Goal: Task Accomplishment & Management: Manage account settings

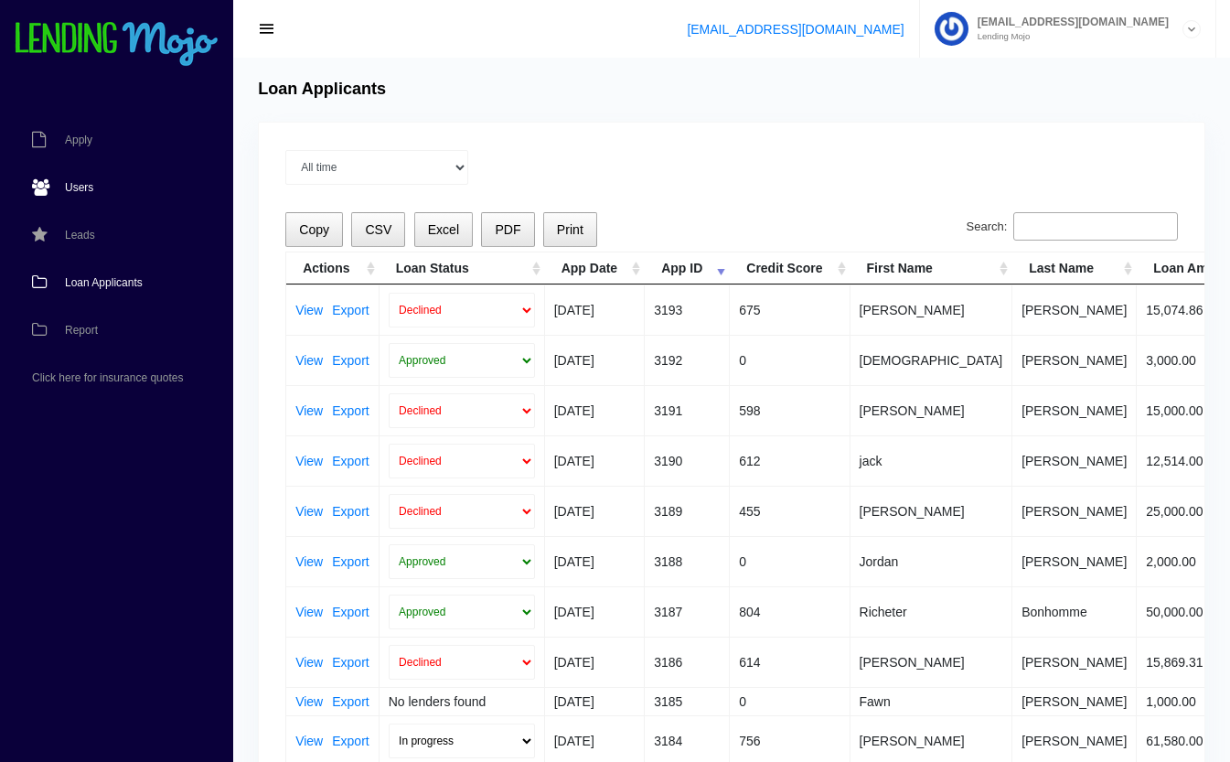
click at [84, 187] on span "Users" at bounding box center [79, 187] width 28 height 11
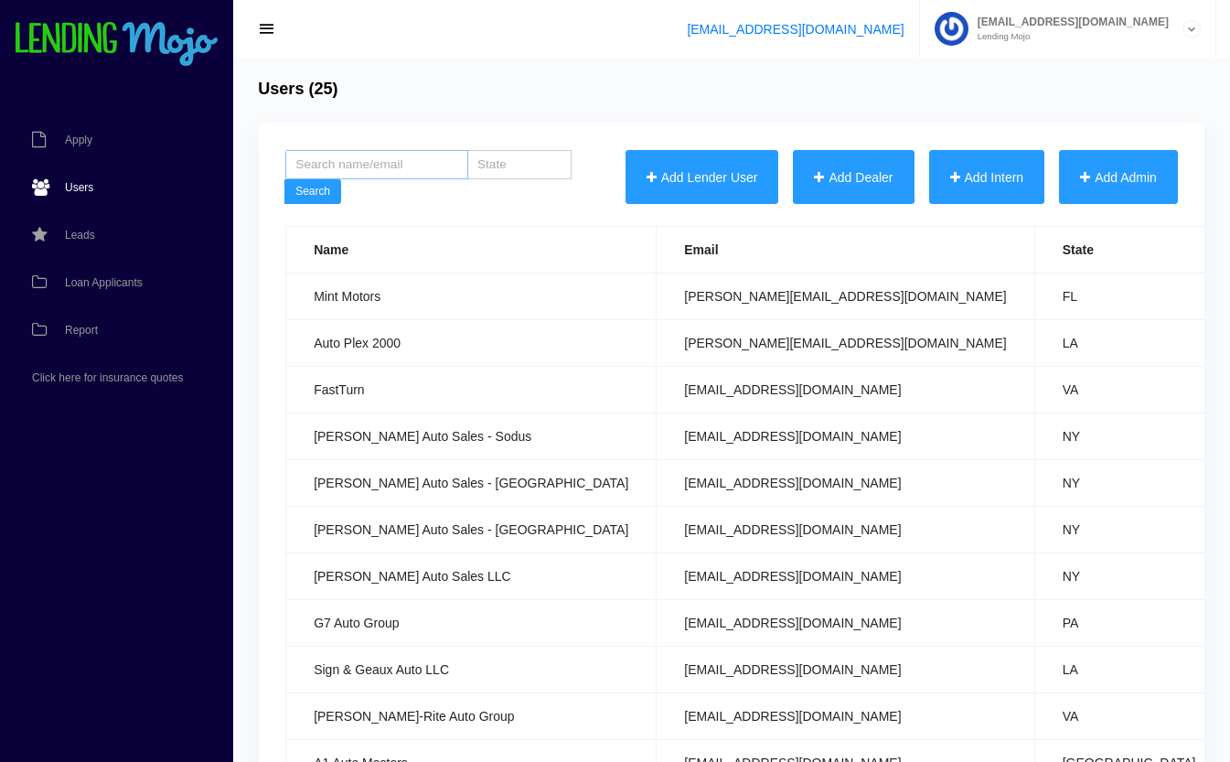
click at [376, 160] on input "search" at bounding box center [376, 164] width 183 height 29
type input "sam"
click at [311, 192] on button "Search" at bounding box center [312, 192] width 57 height 26
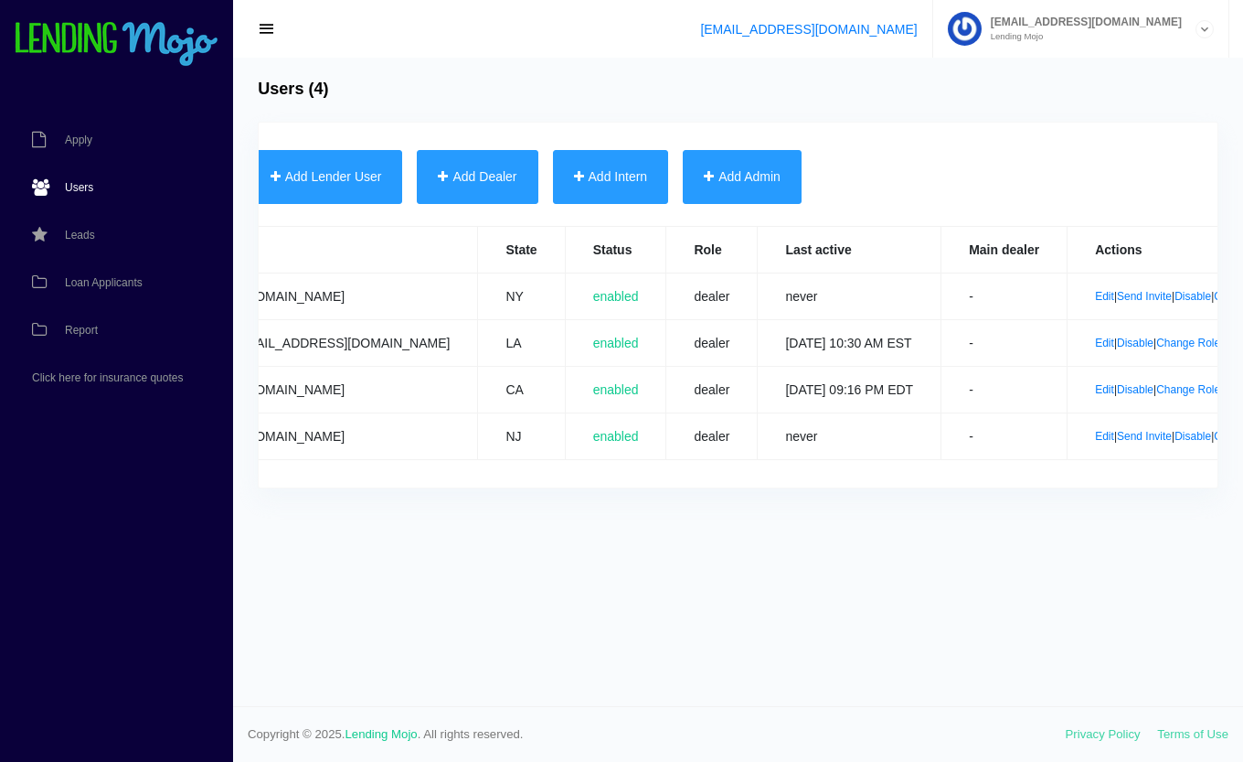
scroll to position [0, 391]
click at [1094, 342] on link "Edit" at bounding box center [1103, 342] width 19 height 13
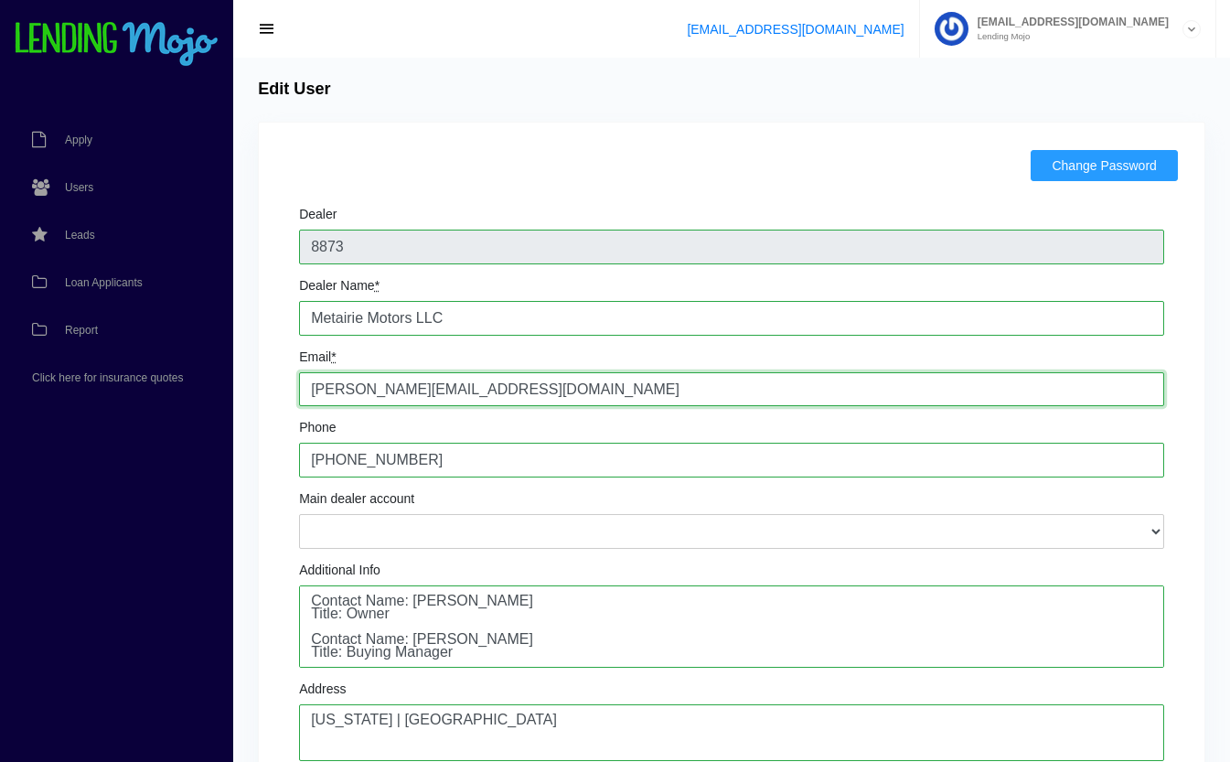
drag, startPoint x: 608, startPoint y: 387, endPoint x: 279, endPoint y: 358, distance: 330.5
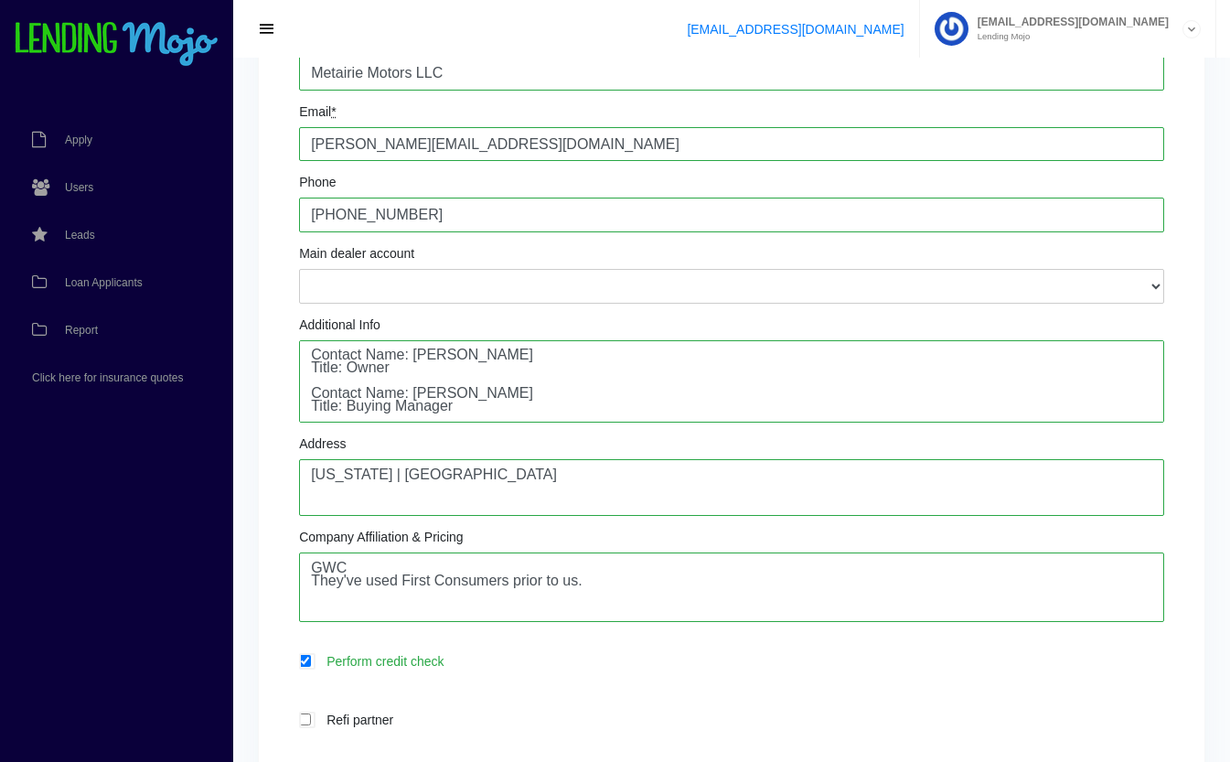
scroll to position [2, 0]
click at [486, 405] on textarea "Contact Name: Sam Rantisi Title: Owner Contact Name: Hasan Alawamleh Title: Buy…" at bounding box center [731, 381] width 865 height 82
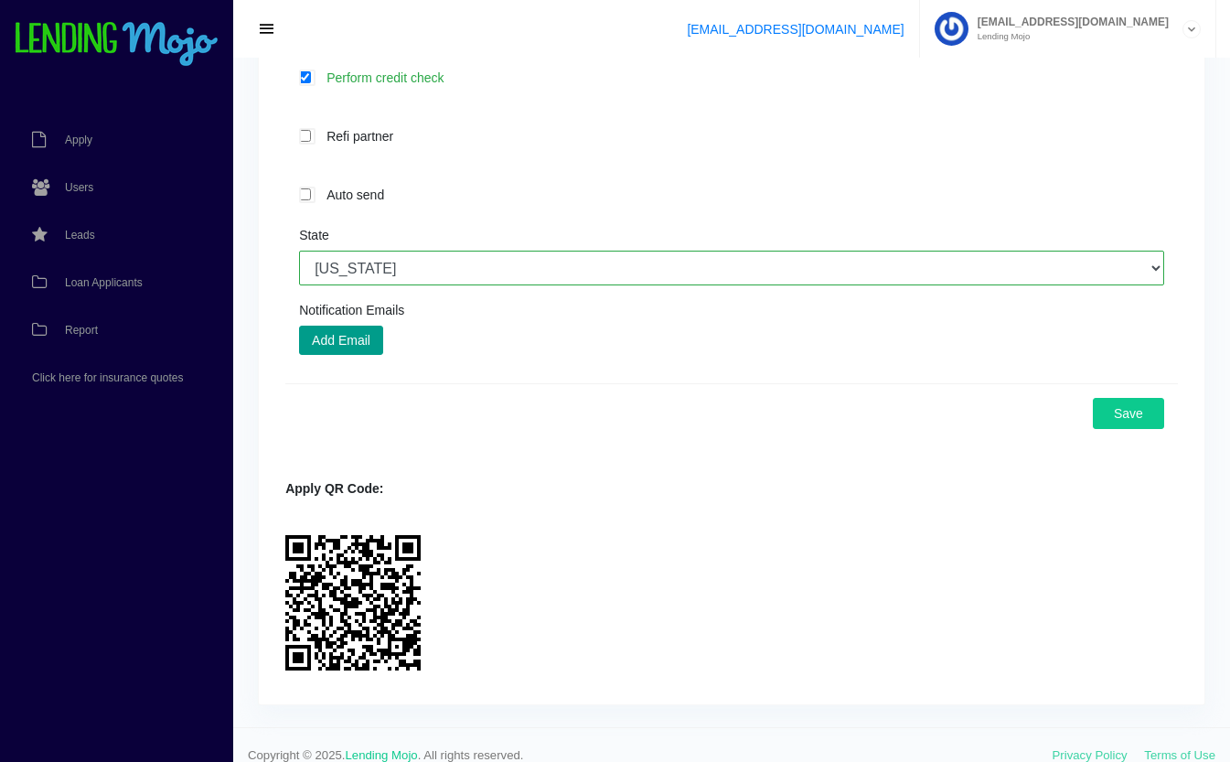
scroll to position [850, 0]
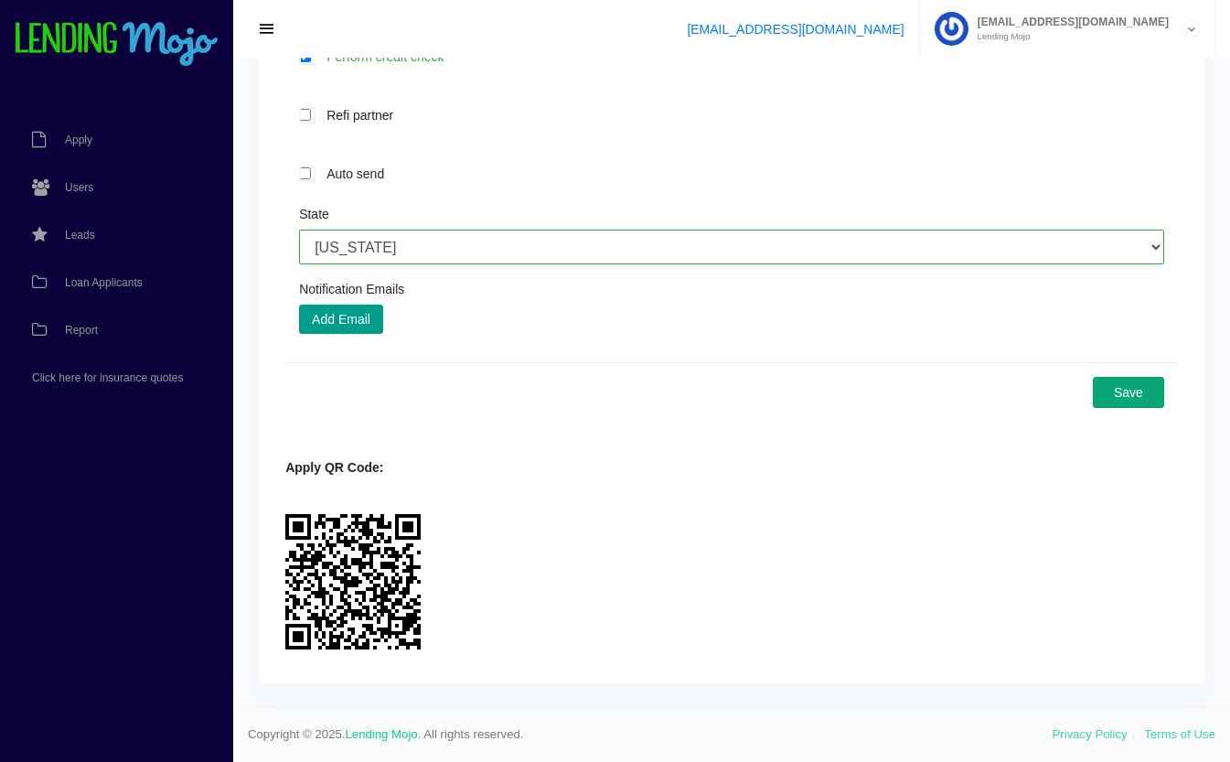
type textarea "Contact Name: Sam Rantisi Title: Owner Contact Name: Hasan Alawamleh Title: Buy…"
click at [1147, 388] on button "Save" at bounding box center [1128, 392] width 71 height 31
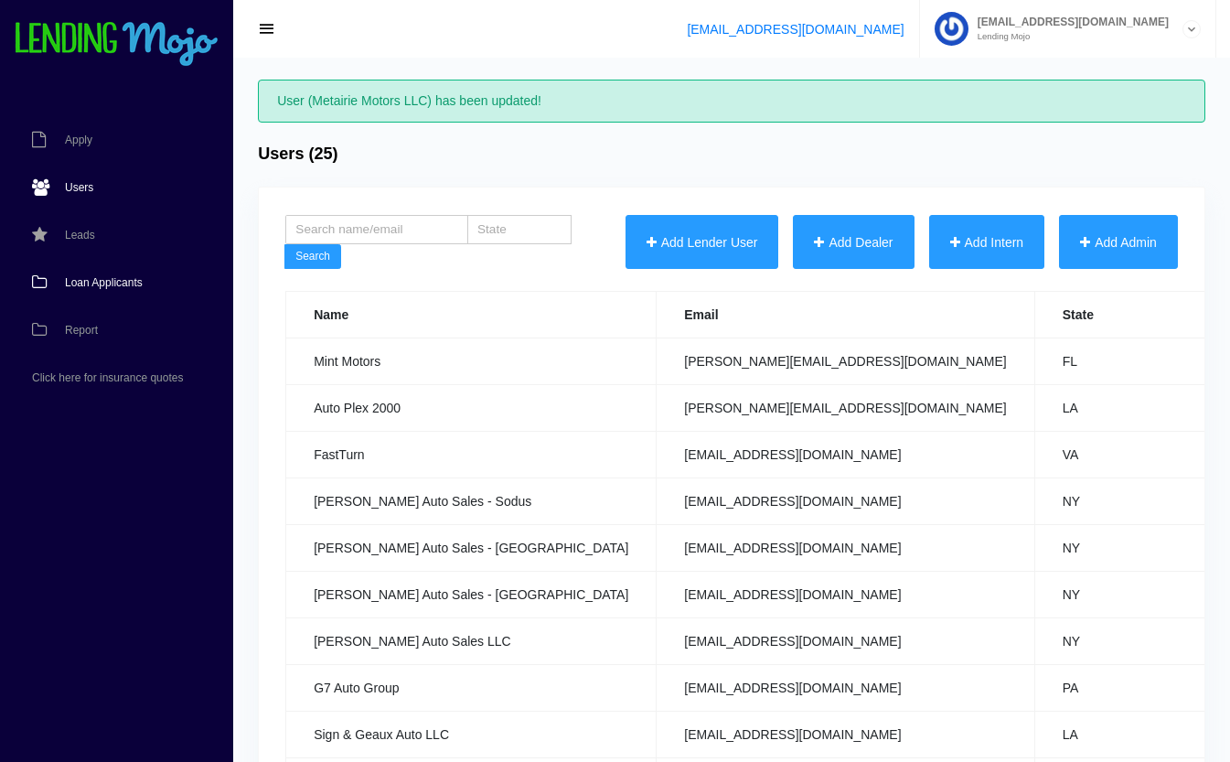
click at [133, 281] on span "Loan Applicants" at bounding box center [104, 282] width 78 height 11
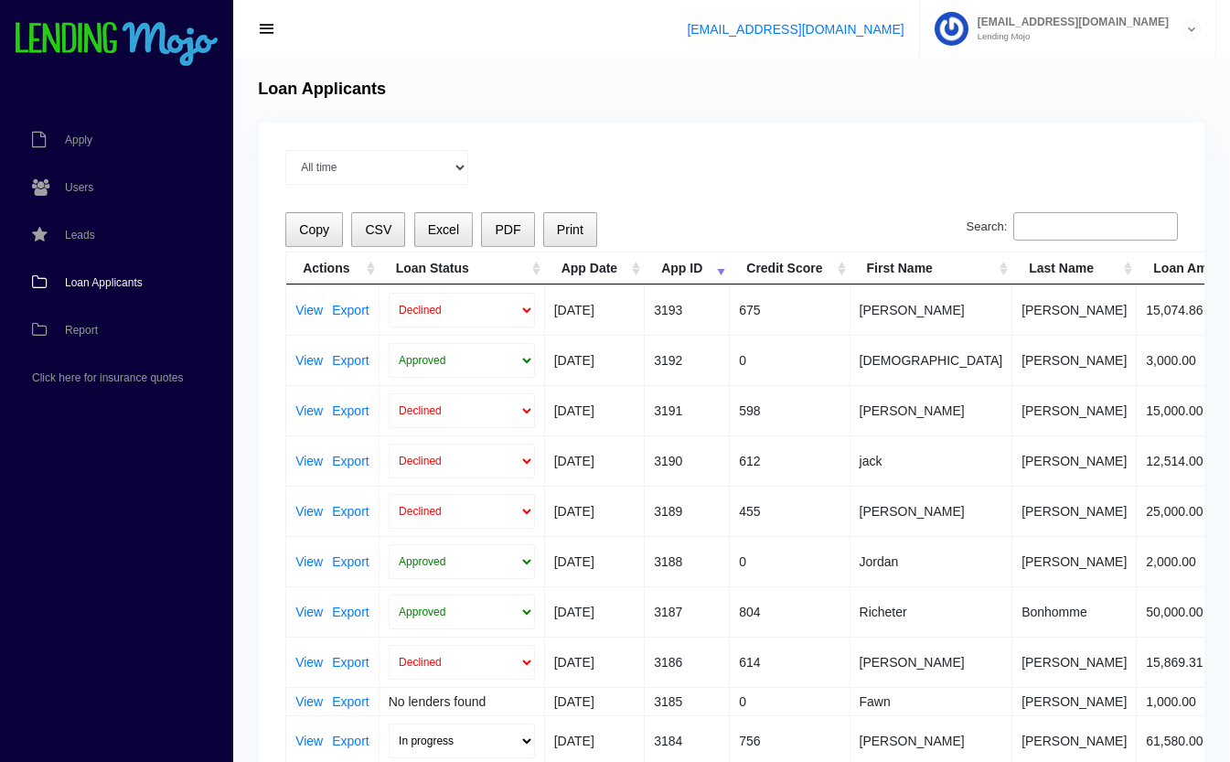
click at [1094, 228] on input "Search:" at bounding box center [1095, 226] width 165 height 29
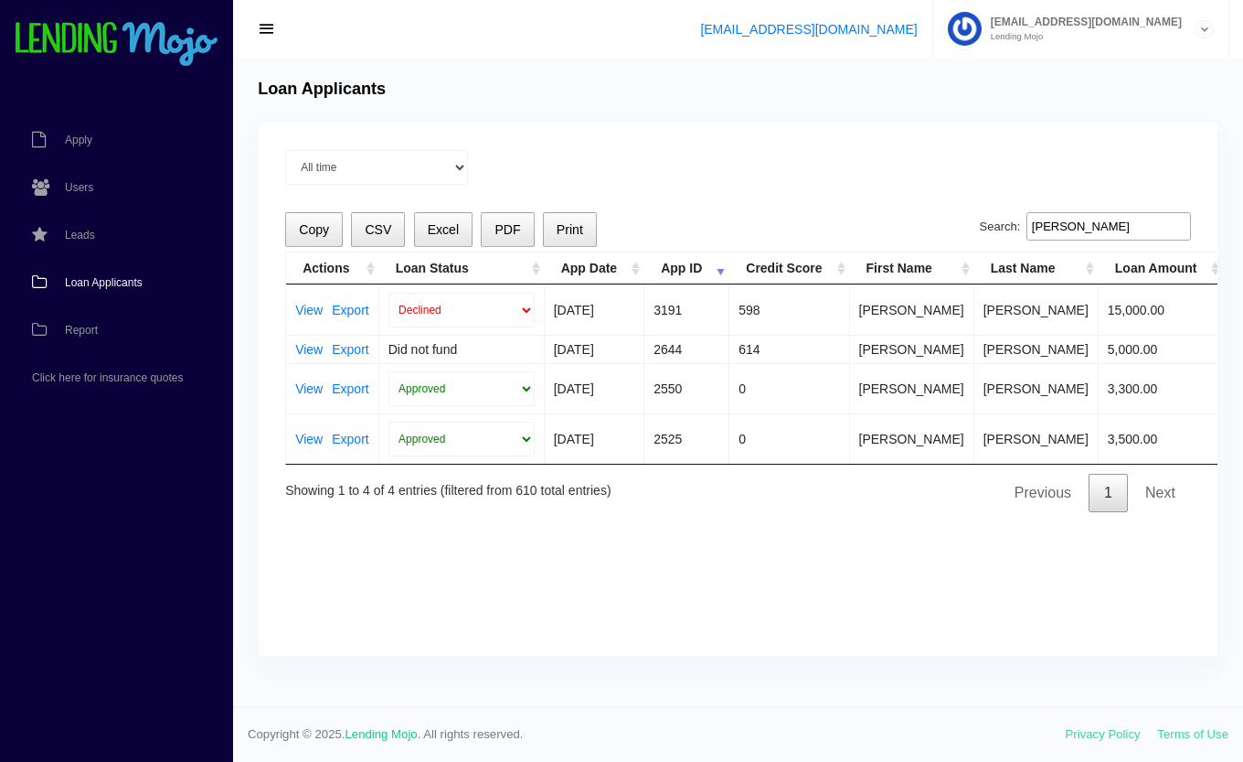
type input "raul"
click at [94, 181] on link "Users" at bounding box center [107, 188] width 215 height 48
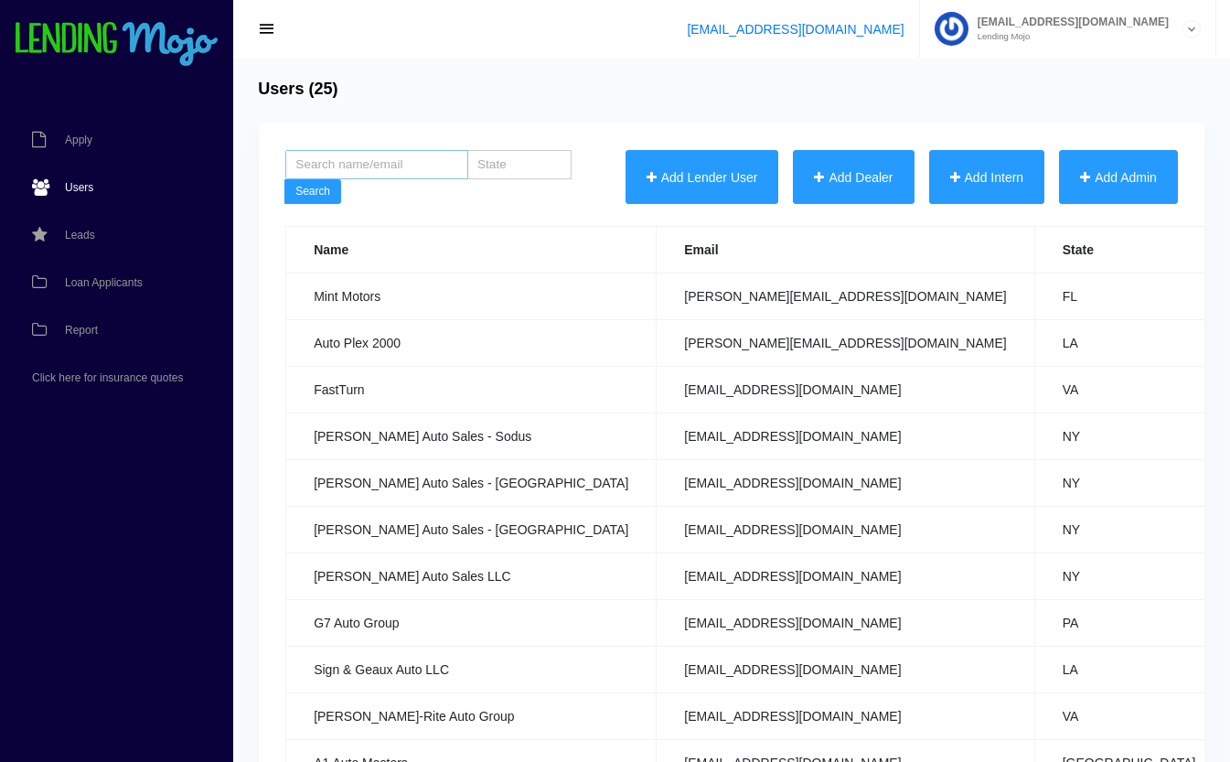
click at [400, 161] on input "search" at bounding box center [376, 164] width 183 height 29
type input "paradise"
click at [284, 179] on button "Search" at bounding box center [312, 192] width 57 height 26
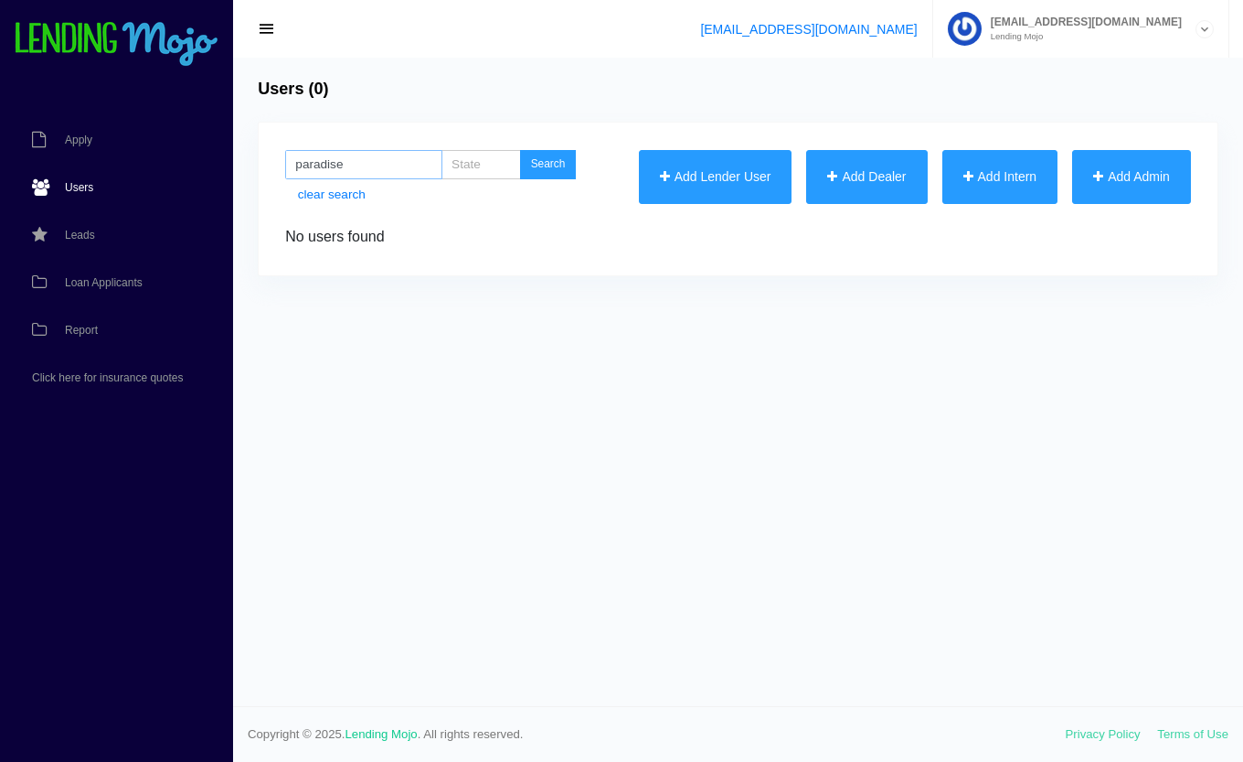
click at [400, 161] on input "paradise" at bounding box center [363, 164] width 157 height 29
type input "paradise"
click at [373, 109] on div "Users (0) Add Dealer × Dealer ID If left blank, id will be automatically set De…" at bounding box center [738, 382] width 1010 height 648
click at [563, 163] on button "Search" at bounding box center [548, 164] width 57 height 29
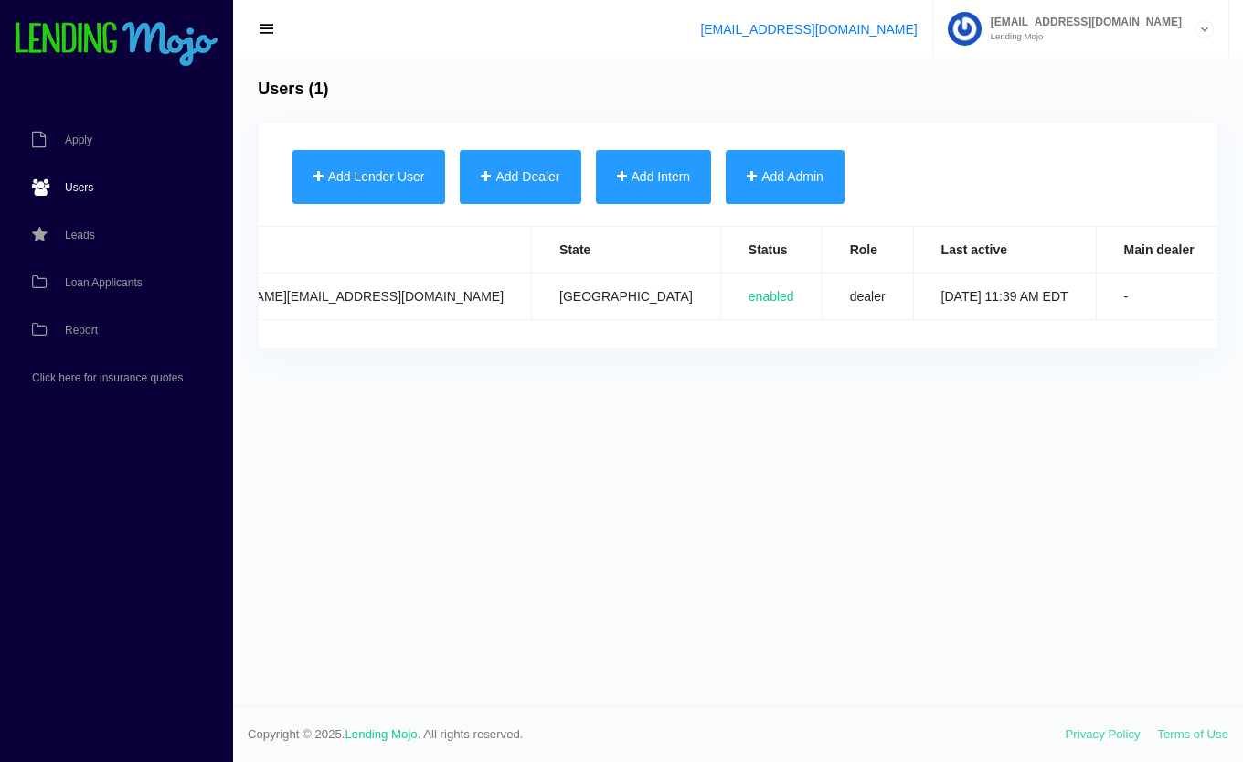
scroll to position [0, 455]
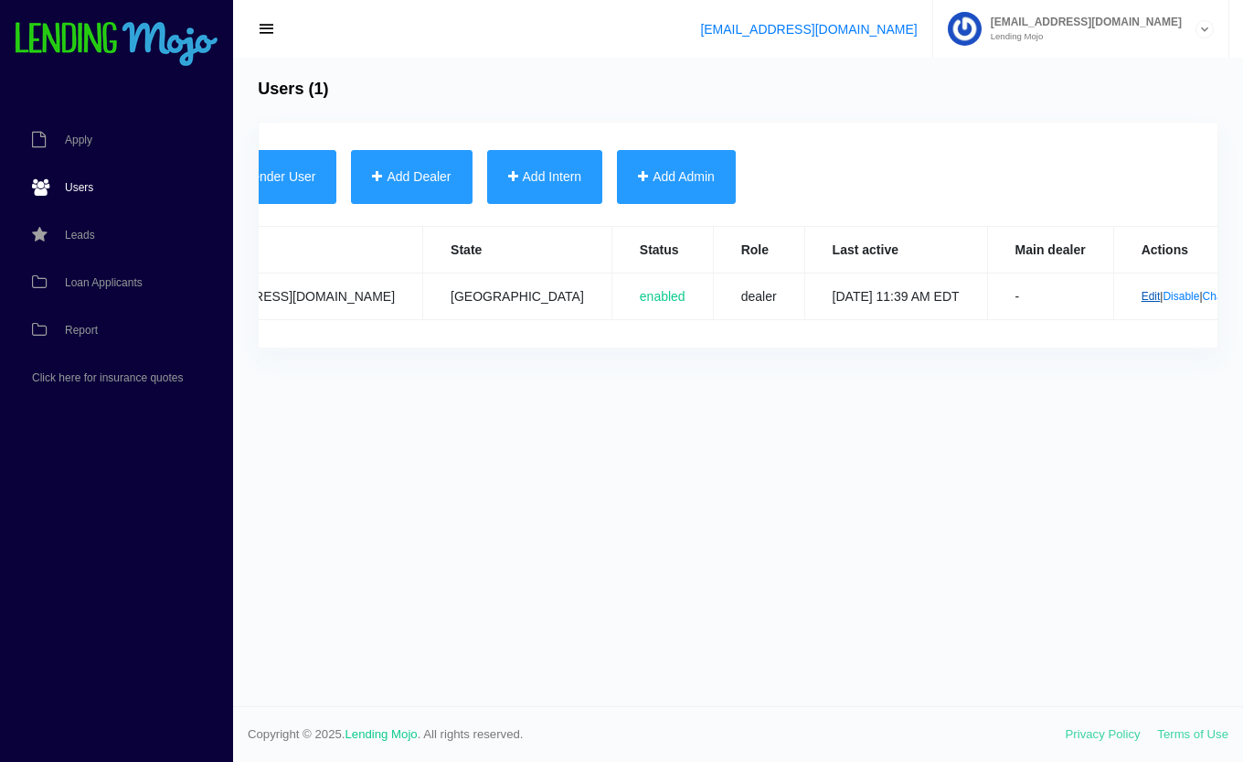
click at [1142, 297] on link "Edit" at bounding box center [1151, 296] width 19 height 13
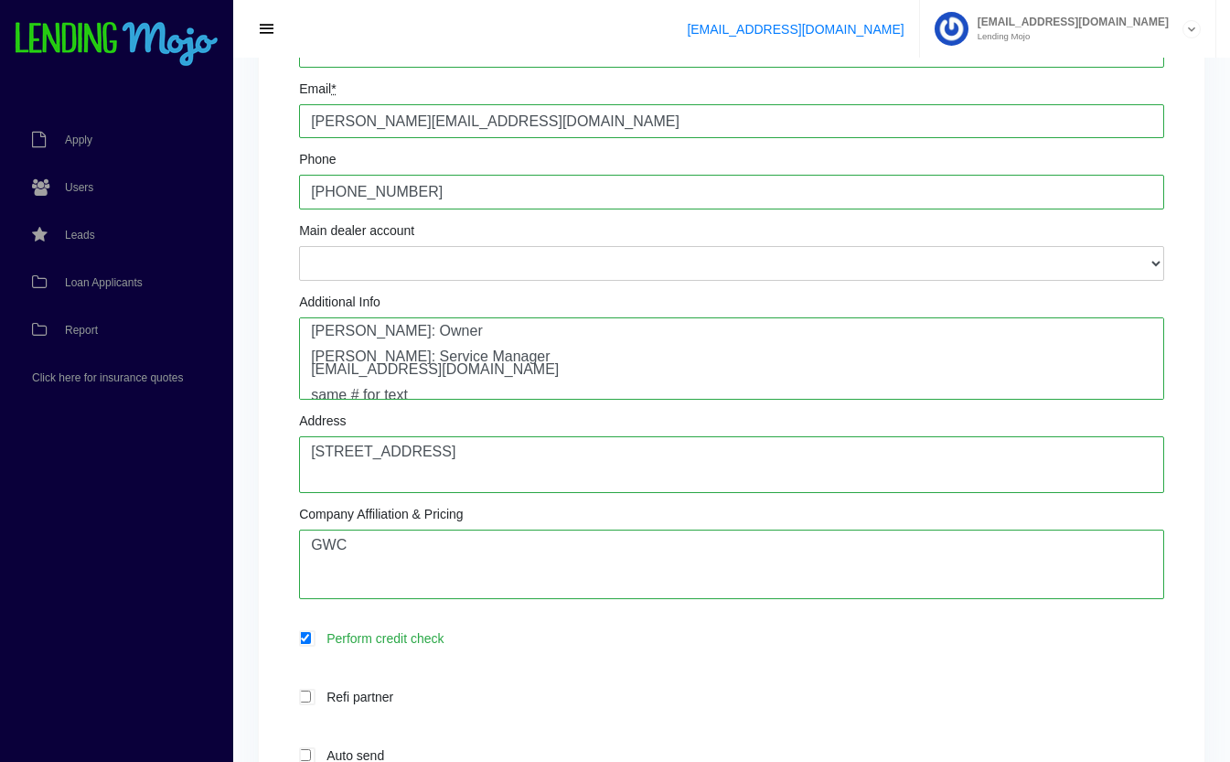
scroll to position [13, 0]
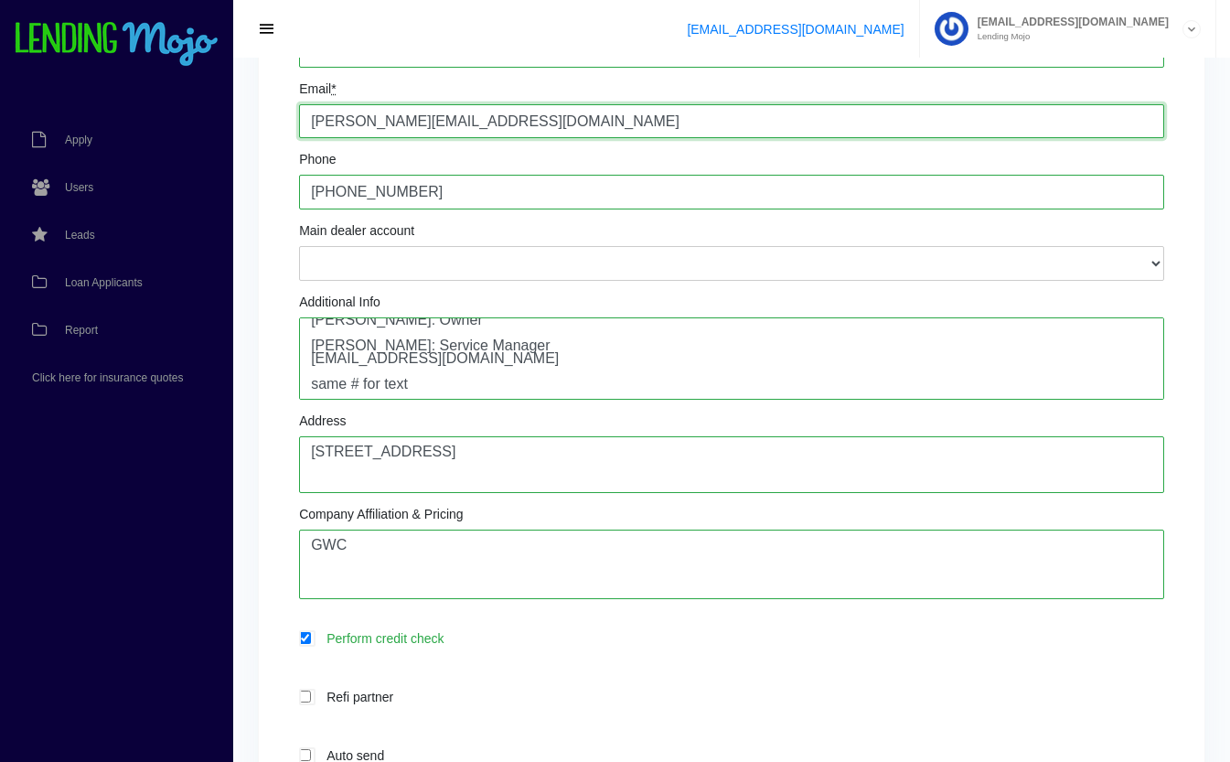
drag, startPoint x: 608, startPoint y: 128, endPoint x: 181, endPoint y: 81, distance: 429.5
click at [181, 81] on div "Apply Users Leads Loan Applicants Report Click here for insurance quotes Edit U…" at bounding box center [615, 537] width 1230 height 1611
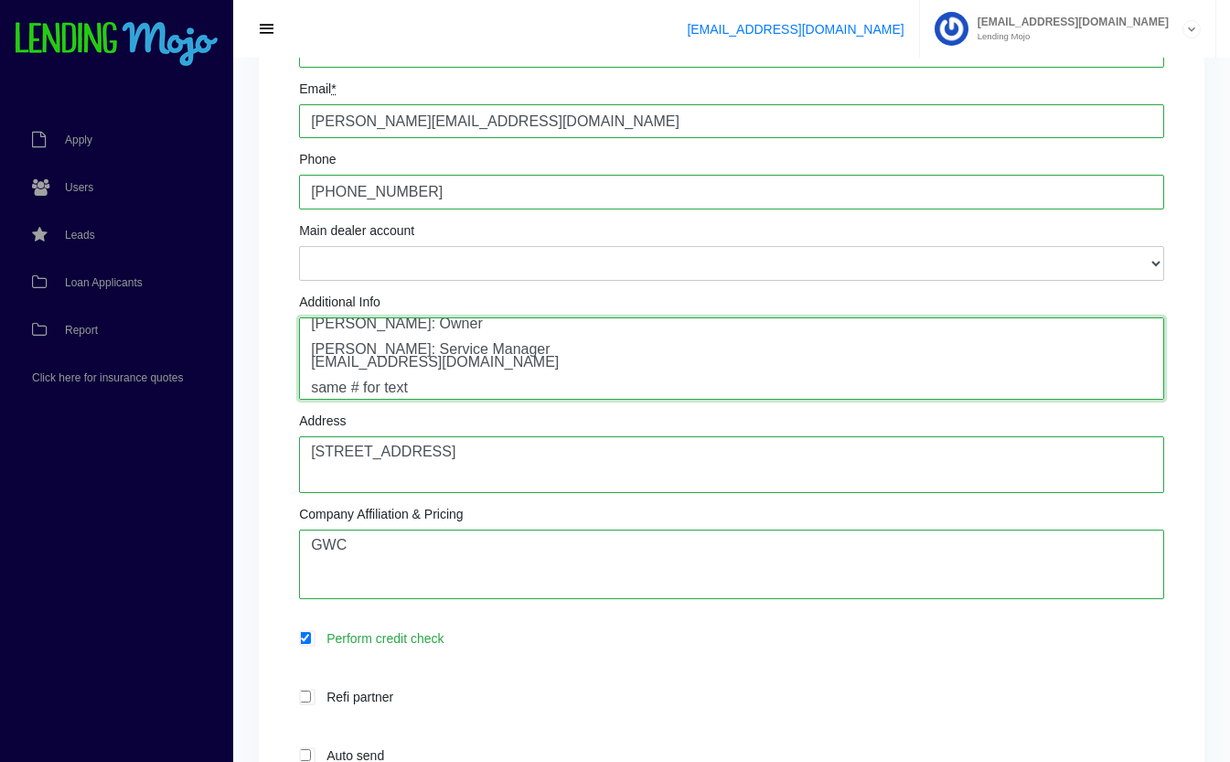
click at [400, 364] on textarea "Wayne Wilder: Owner Colton Wilder: Service Manager colton@paraadise-performance…" at bounding box center [731, 358] width 865 height 82
type textarea "Wayne Wilder: Owner Colton Wilder: Service Manager colton@paradise-performance.…"
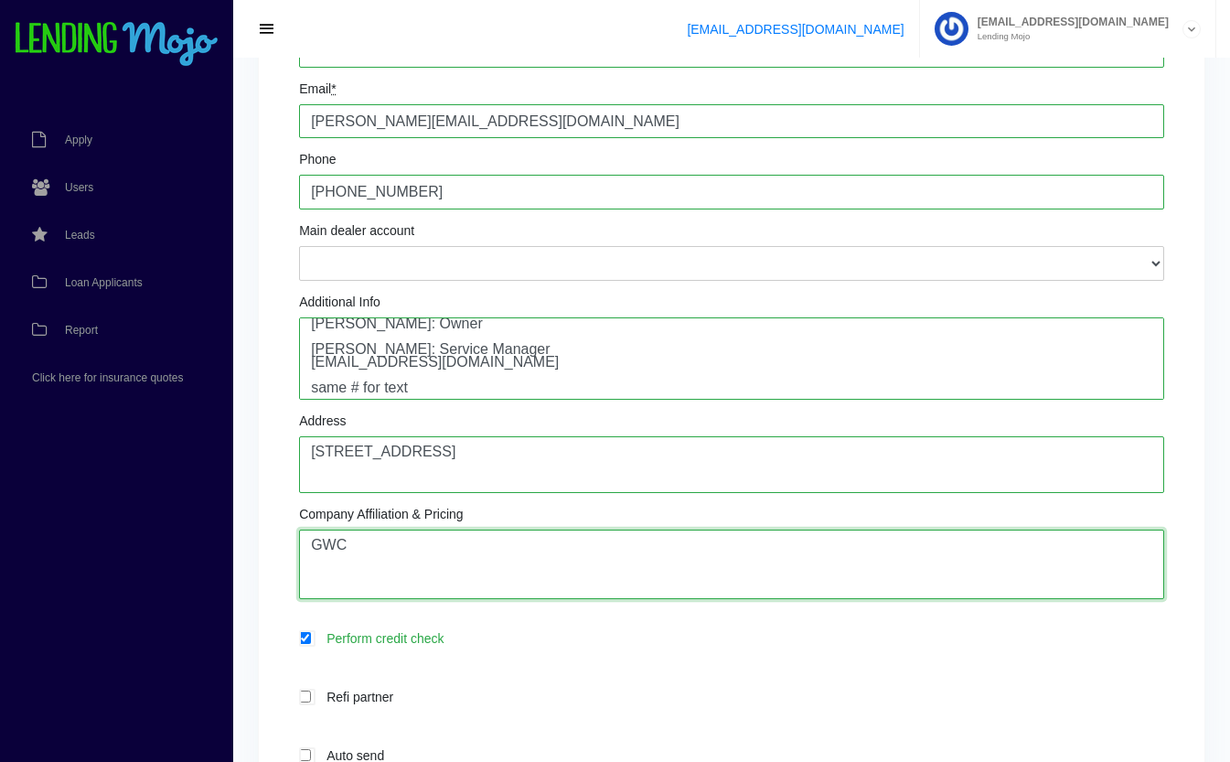
click at [422, 573] on textarea "GWC" at bounding box center [731, 563] width 865 height 69
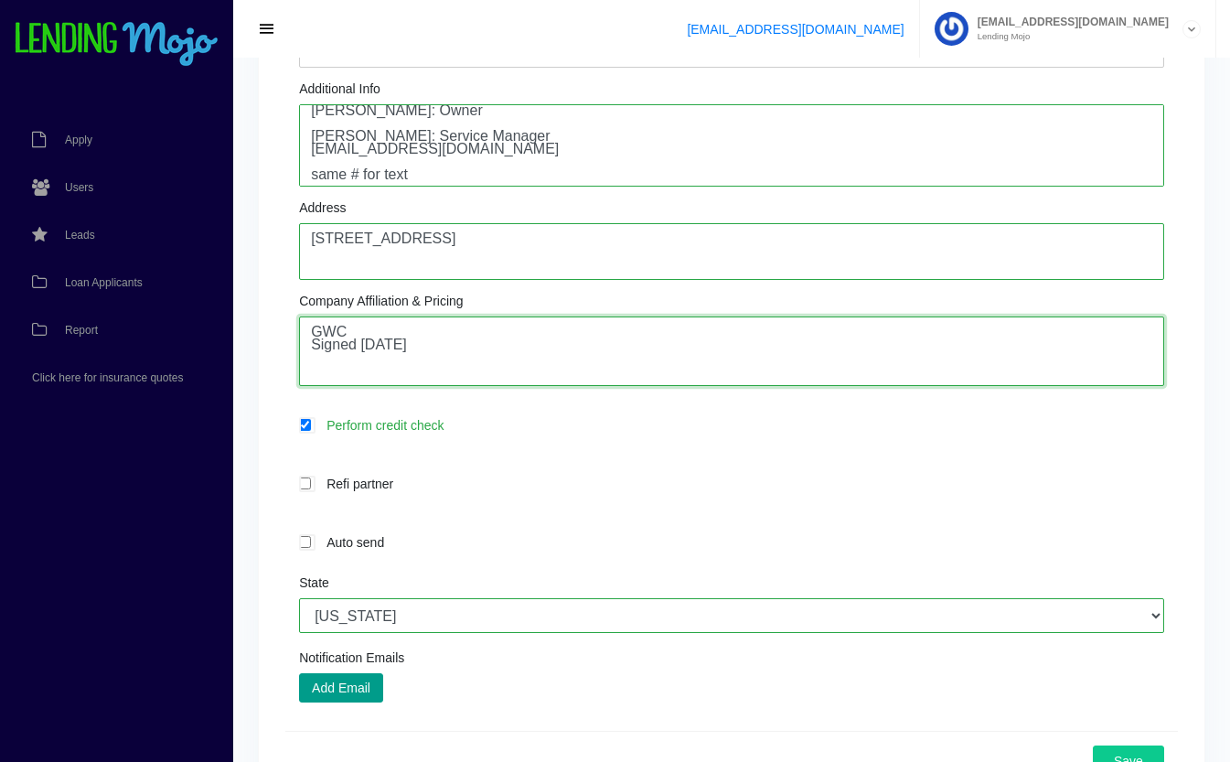
scroll to position [486, 0]
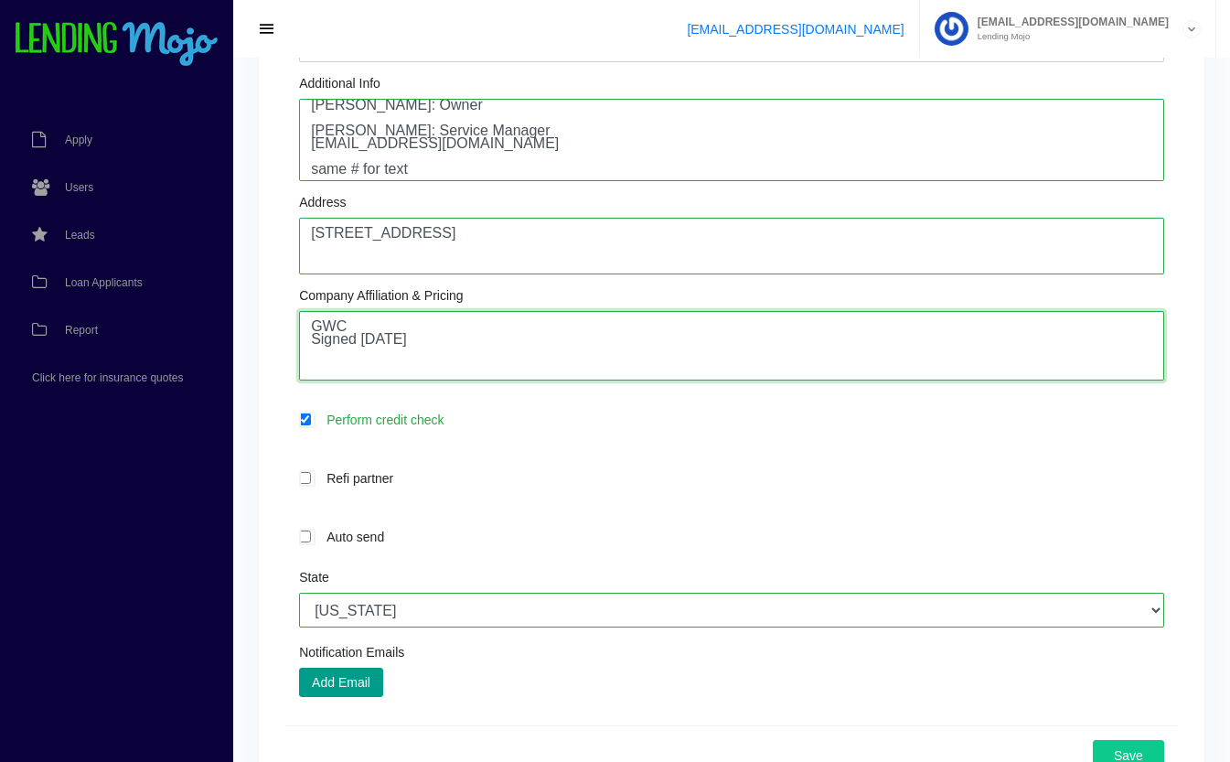
click at [358, 345] on textarea "GWC" at bounding box center [731, 345] width 865 height 69
click at [418, 317] on textarea "GWC" at bounding box center [731, 345] width 865 height 69
type textarea "GWC Signed up with us: August 2024"
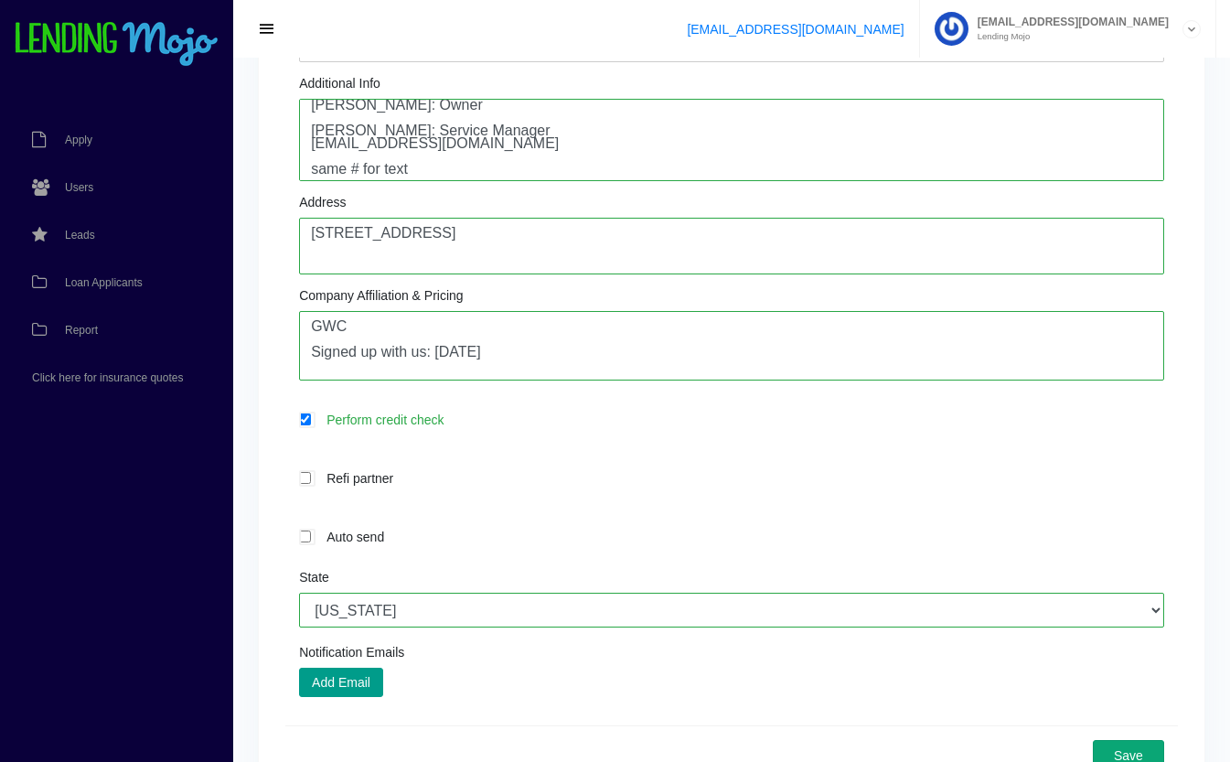
click at [1122, 749] on button "Save" at bounding box center [1128, 755] width 71 height 31
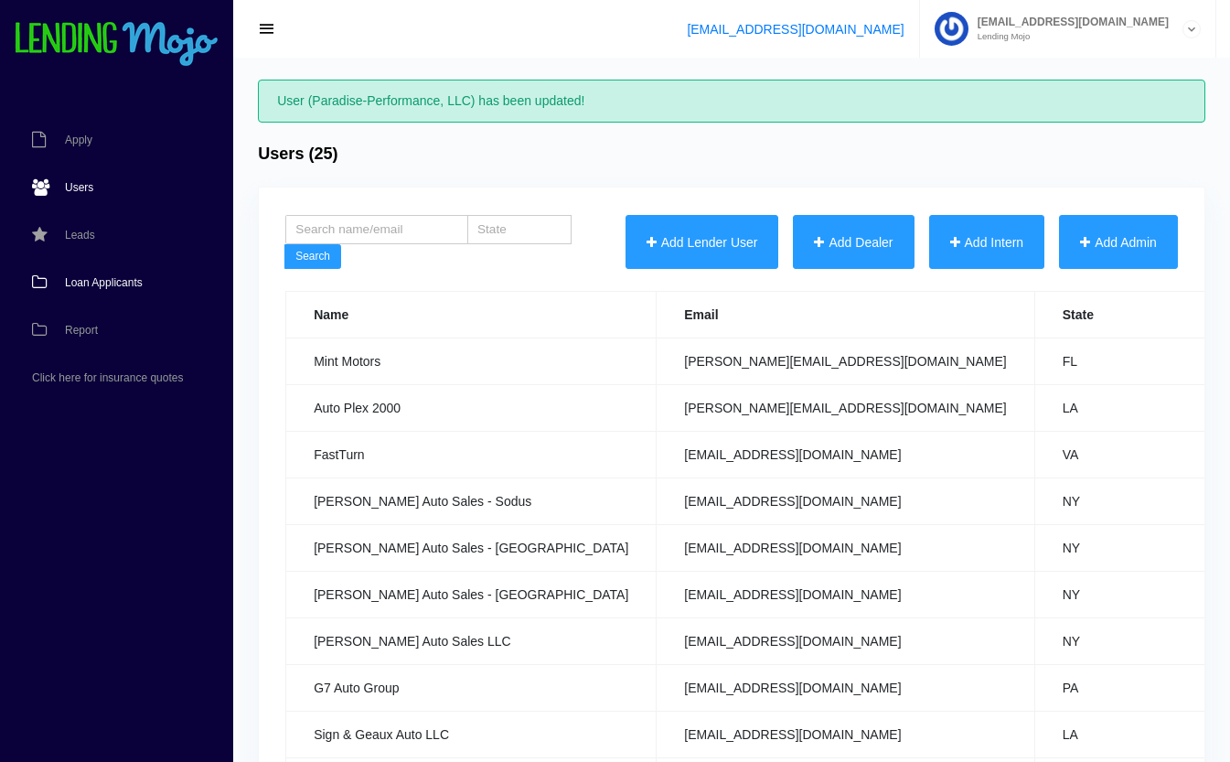
click at [121, 275] on link "Loan Applicants" at bounding box center [107, 283] width 215 height 48
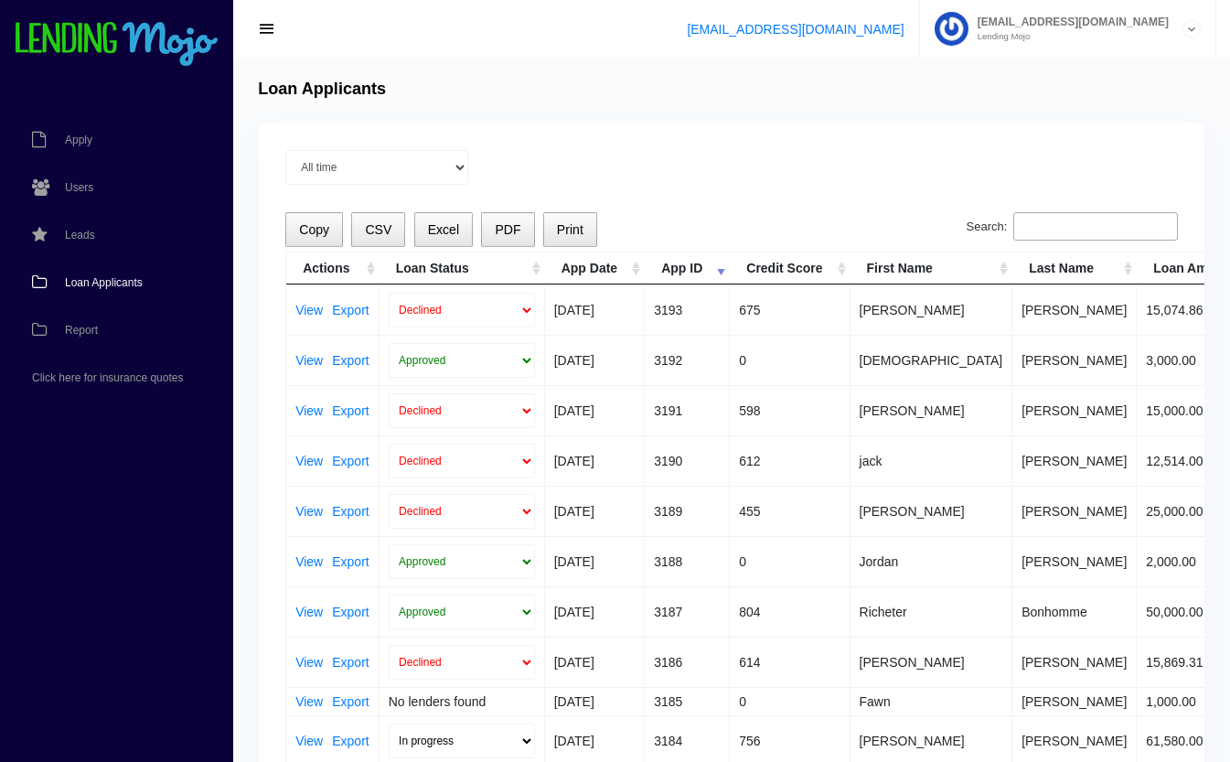
click at [1080, 224] on input "Search:" at bounding box center [1095, 226] width 165 height 29
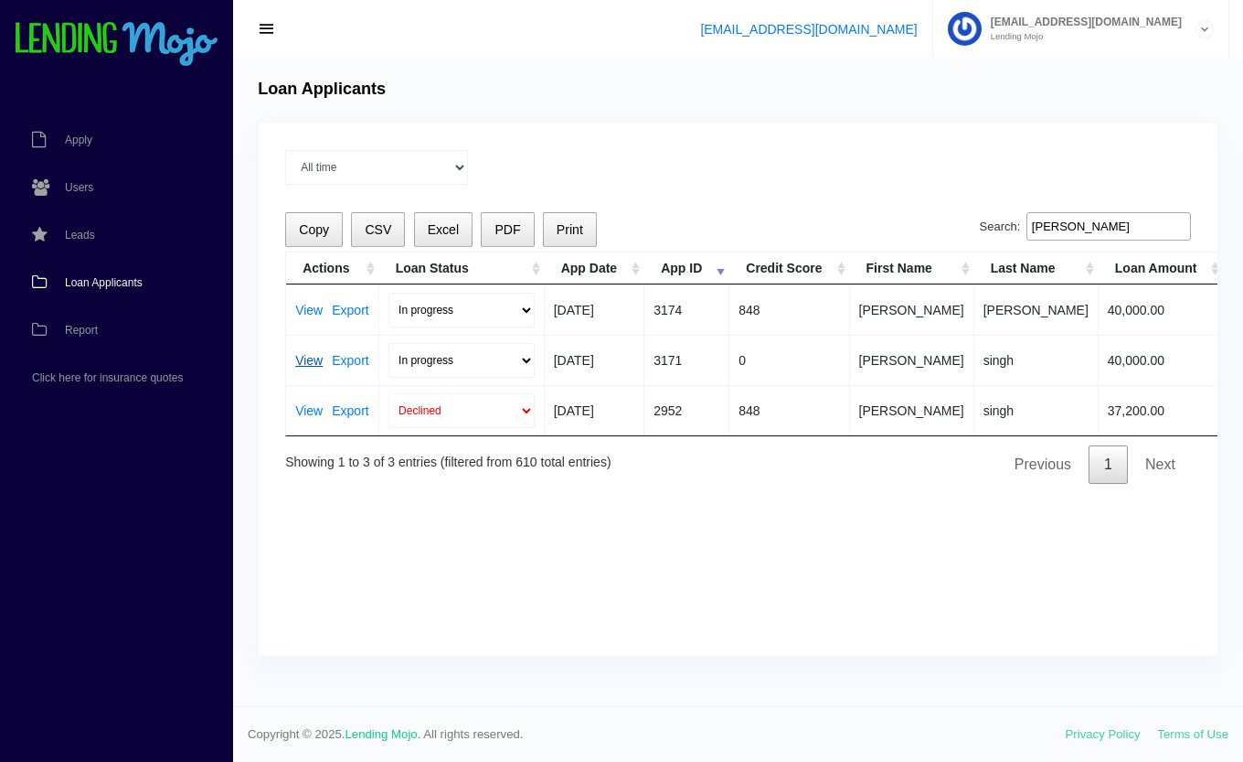
type input "[PERSON_NAME]"
click at [309, 360] on link "View" at bounding box center [308, 360] width 27 height 13
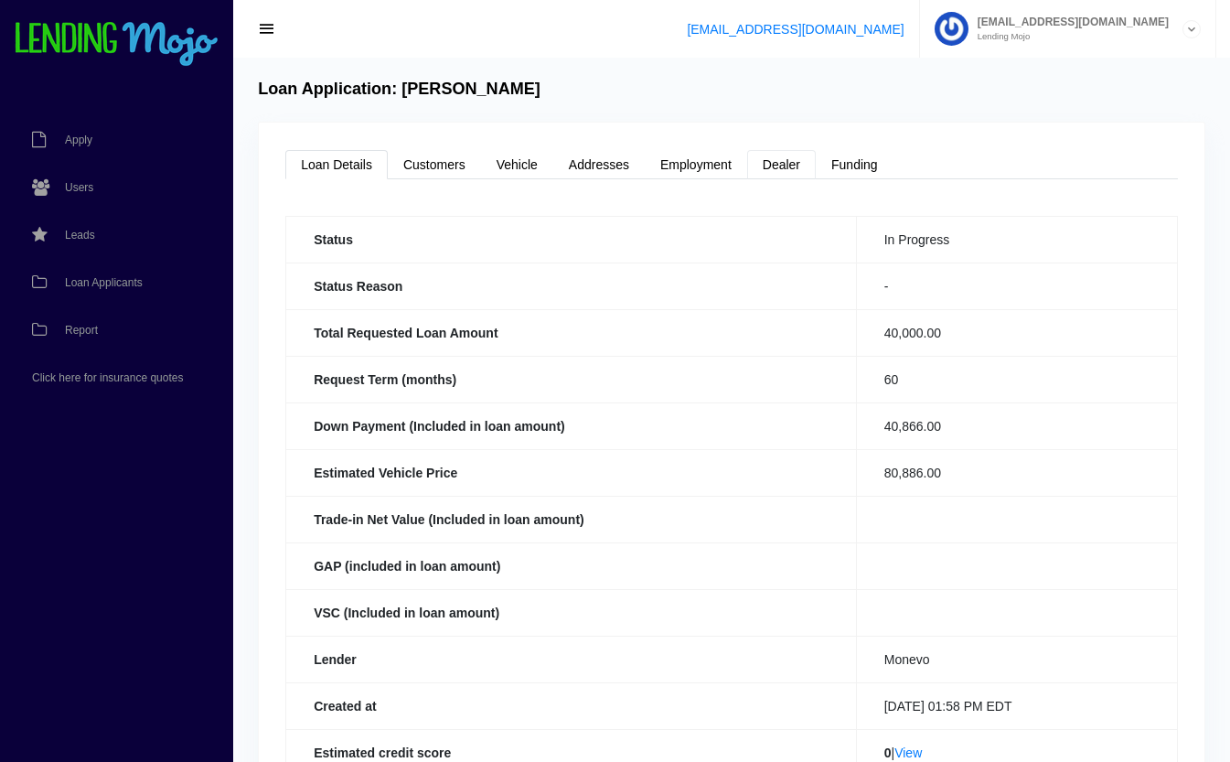
click at [803, 164] on link "Dealer" at bounding box center [781, 164] width 69 height 29
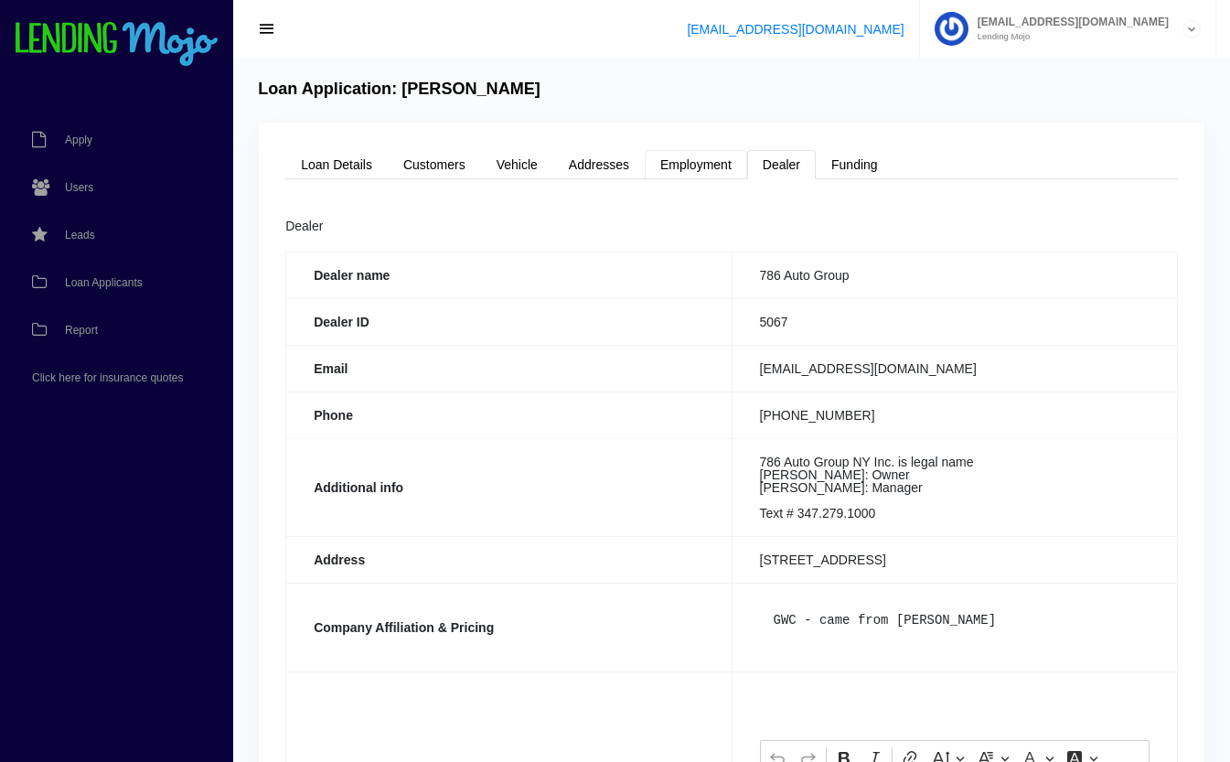
click at [718, 165] on link "Employment" at bounding box center [696, 164] width 102 height 29
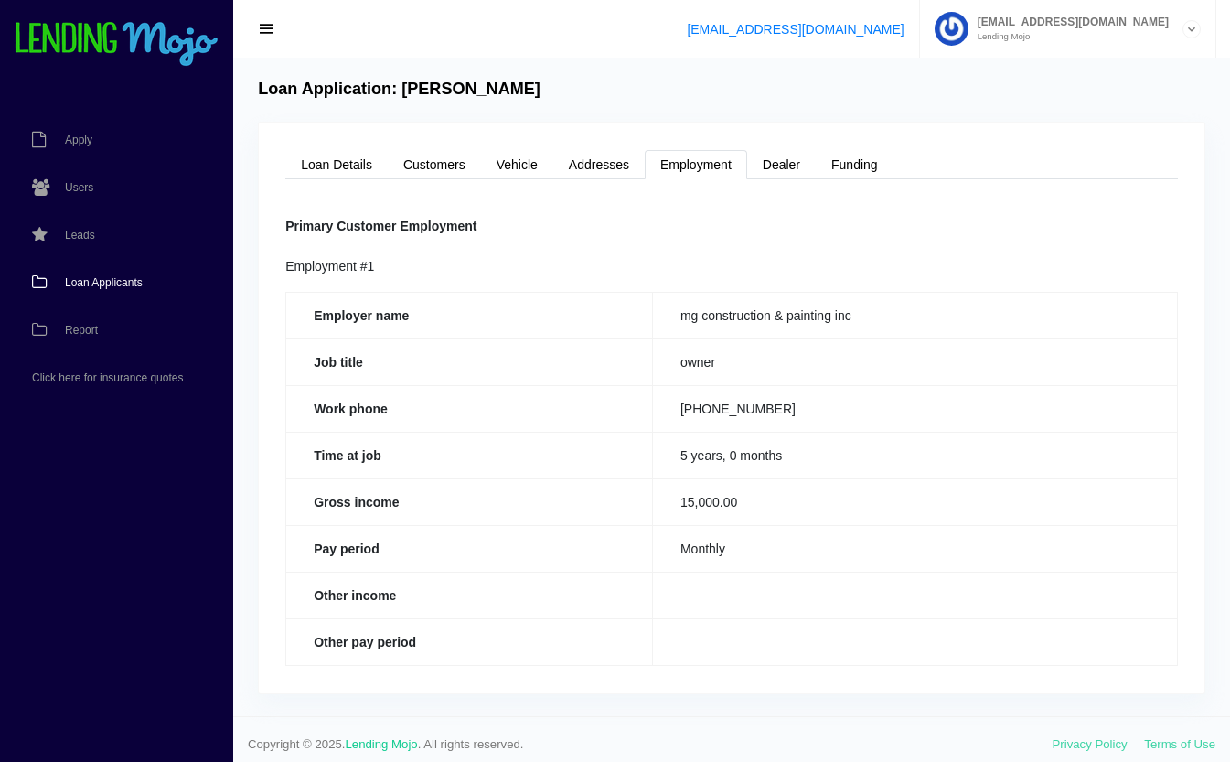
click at [86, 284] on span "Loan Applicants" at bounding box center [104, 282] width 78 height 11
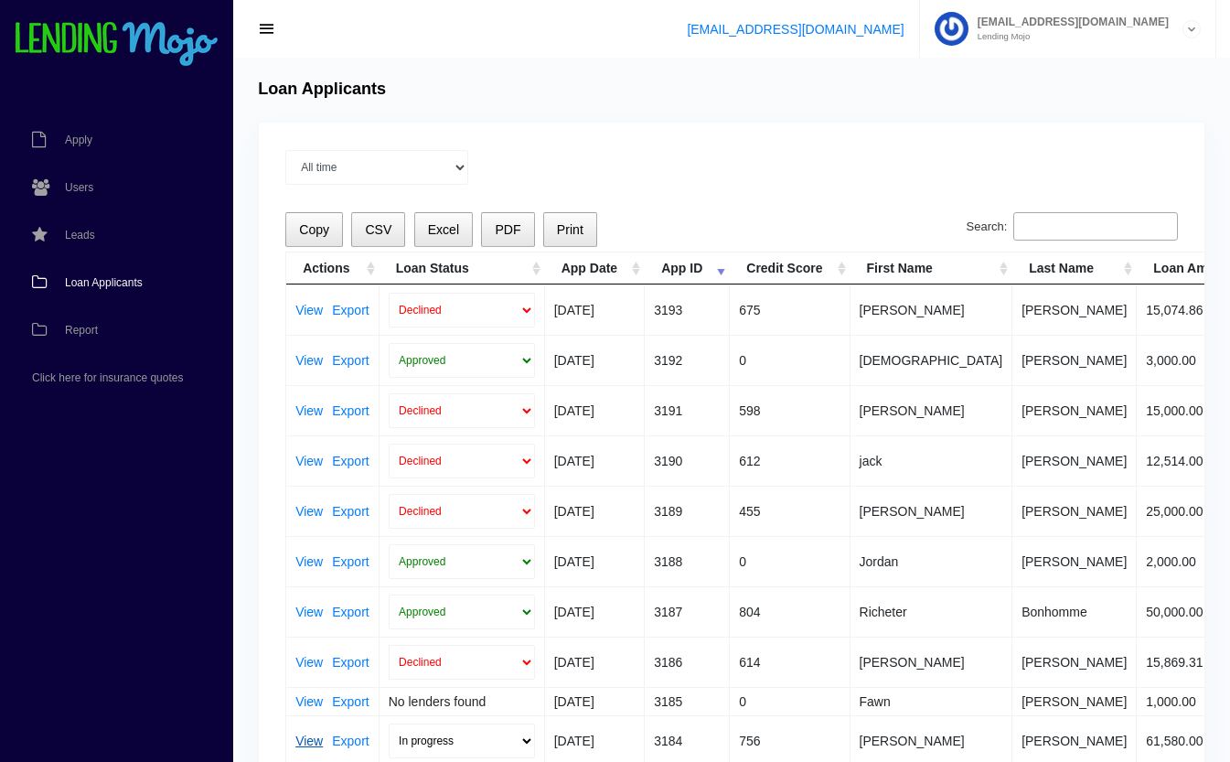
click at [304, 742] on link "View" at bounding box center [308, 740] width 27 height 13
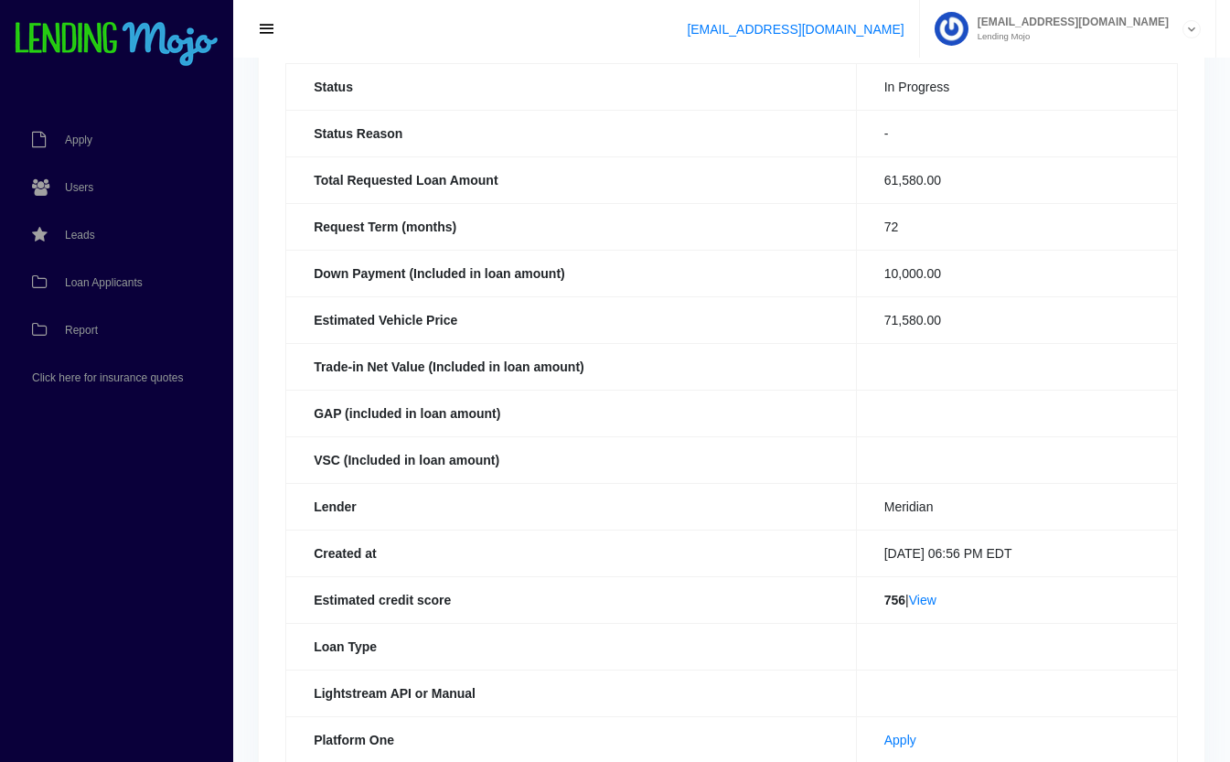
scroll to position [154, 0]
click at [913, 599] on link "View" at bounding box center [922, 599] width 27 height 15
